Goal: Information Seeking & Learning: Learn about a topic

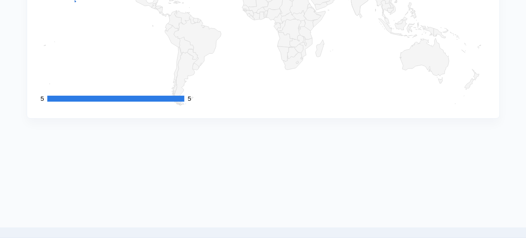
scroll to position [947, 0]
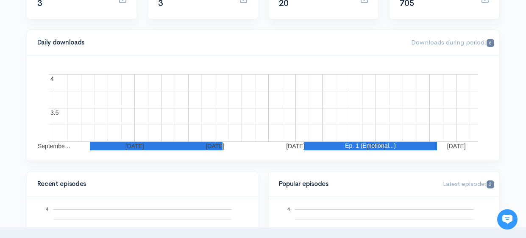
scroll to position [116, 0]
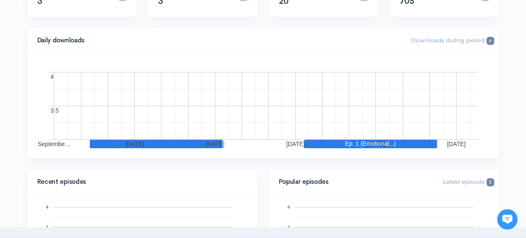
click at [296, 135] on rect "A chart." at bounding box center [264, 106] width 430 height 68
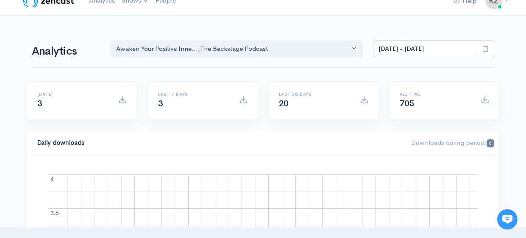
scroll to position [0, 0]
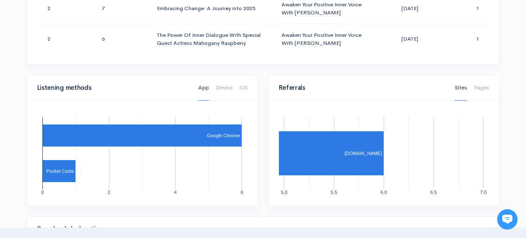
scroll to position [524, 0]
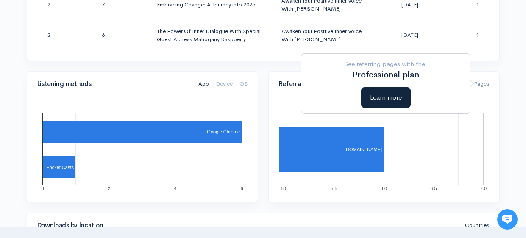
click at [488, 84] on link "Pages" at bounding box center [481, 84] width 15 height 26
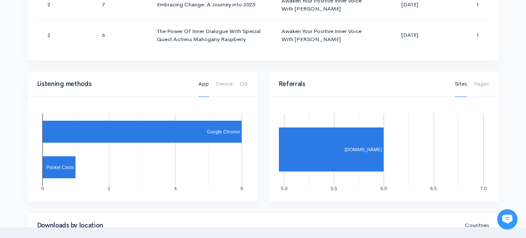
click at [508, 68] on div "Help Notifications View all Your profile Team settings Default team Current Log…" at bounding box center [263, 27] width 526 height 1102
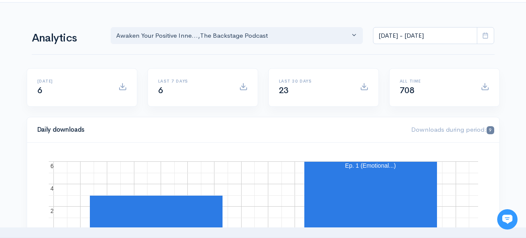
scroll to position [0, 0]
